Goal: Find specific page/section: Find specific page/section

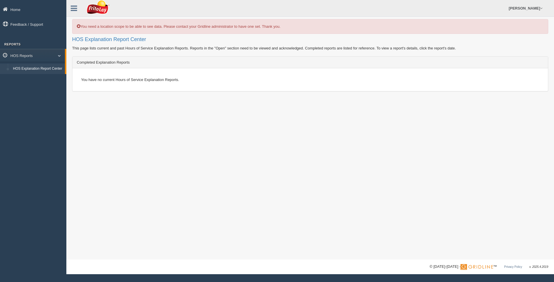
click at [164, 82] on div "You have no current Hours of Service Explanation Reports." at bounding box center [310, 79] width 467 height 14
click at [61, 51] on link "HOS Reports" at bounding box center [32, 55] width 65 height 13
click at [12, 54] on link "HOS Reports" at bounding box center [33, 55] width 66 height 13
drag, startPoint x: 12, startPoint y: 54, endPoint x: 15, endPoint y: 68, distance: 14.6
click at [15, 68] on link "HOS Explanation Report Center" at bounding box center [37, 69] width 55 height 10
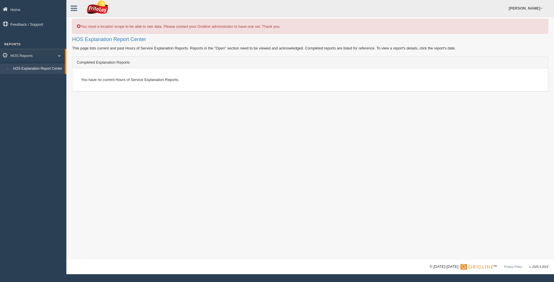
click at [4, 68] on li "HOS Explanation Report Center" at bounding box center [32, 69] width 65 height 10
click at [131, 77] on div "You have no current Hours of Service Explanation Reports." at bounding box center [310, 79] width 467 height 14
drag, startPoint x: 131, startPoint y: 77, endPoint x: 92, endPoint y: 48, distance: 49.0
click at [92, 48] on div "You need a location scope to be able to see data. Please contact your Gridline …" at bounding box center [310, 129] width 488 height 259
click at [478, 269] on footer "© 2014-2025 - ™ Privacy Policy v. 2025.4.2019" at bounding box center [310, 266] width 488 height 15
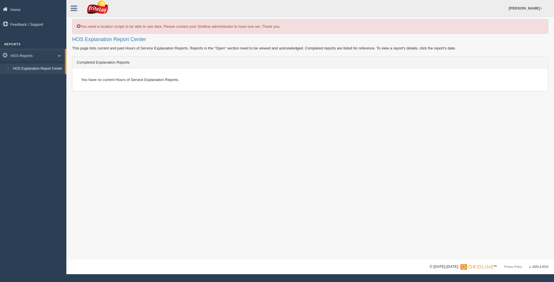
click at [493, 267] on img at bounding box center [477, 267] width 33 height 6
